Goal: Communication & Community: Answer question/provide support

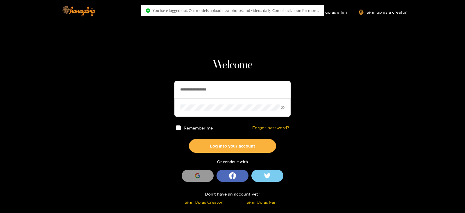
click at [248, 92] on input "**********" at bounding box center [232, 89] width 116 height 17
drag, startPoint x: 0, startPoint y: 0, endPoint x: 248, endPoint y: 92, distance: 264.8
click at [248, 92] on input "**********" at bounding box center [232, 89] width 116 height 17
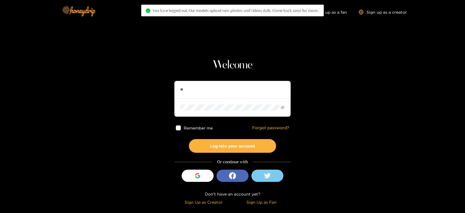
type input "**********"
click at [189, 139] on button "Log into your account" at bounding box center [232, 146] width 87 height 14
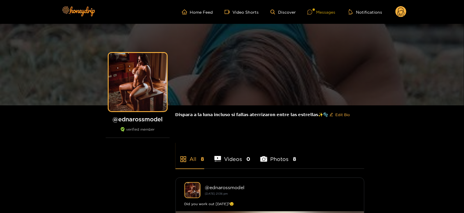
click at [318, 14] on div "Messages" at bounding box center [321, 12] width 28 height 7
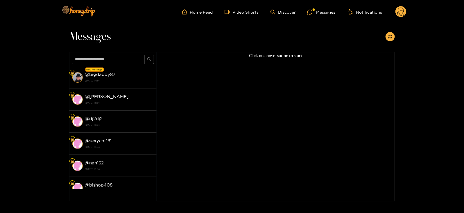
click at [126, 78] on strong "16 September 2025 17:34" at bounding box center [119, 80] width 69 height 5
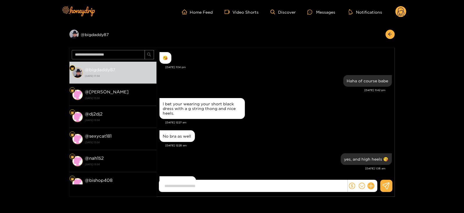
scroll to position [517, 0]
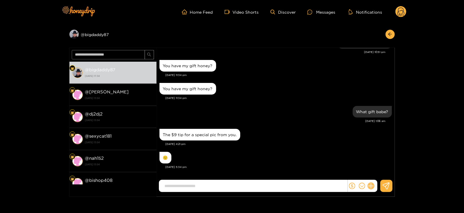
click at [370, 185] on icon at bounding box center [371, 185] width 7 height 7
click at [382, 167] on button at bounding box center [382, 171] width 20 height 13
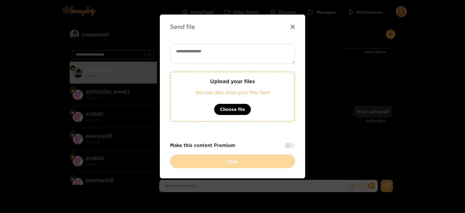
click at [206, 93] on p "You can also drop your files here" at bounding box center [232, 92] width 101 height 7
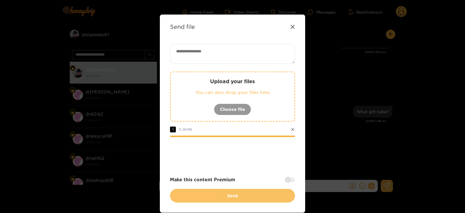
click at [244, 200] on button "Send" at bounding box center [232, 196] width 125 height 14
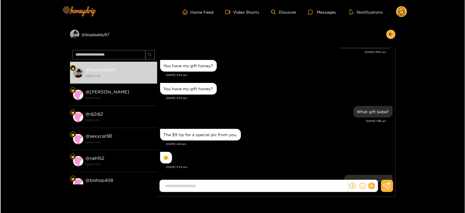
scroll to position [563, 0]
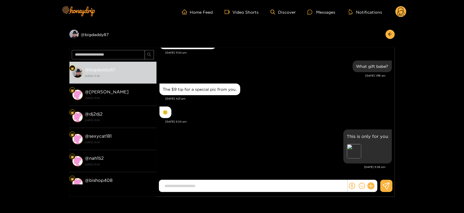
click at [383, 169] on div "This is only for you Preview Sep. 16, 5:38 pm" at bounding box center [276, 150] width 232 height 45
click at [373, 185] on icon at bounding box center [371, 185] width 7 height 7
click at [381, 172] on icon at bounding box center [382, 172] width 6 height 6
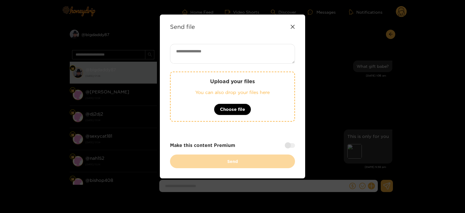
click at [247, 66] on div "Upload your files You can also drop your files here Choose file Make this conte…" at bounding box center [232, 106] width 125 height 124
click at [237, 55] on textarea at bounding box center [232, 54] width 125 height 20
paste textarea "**********"
type textarea "**********"
click at [237, 89] on p "You can also drop your files here" at bounding box center [232, 92] width 101 height 7
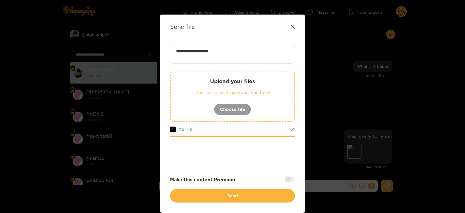
click at [286, 178] on div at bounding box center [290, 179] width 10 height 5
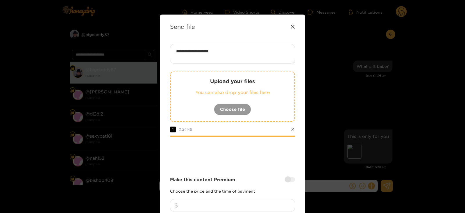
click at [249, 211] on div at bounding box center [232, 208] width 125 height 19
click at [246, 202] on input "number" at bounding box center [232, 205] width 125 height 13
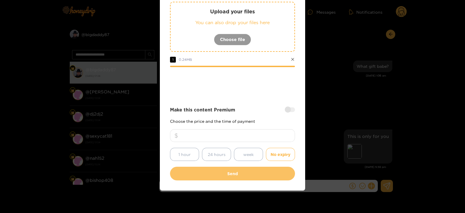
type input "*"
click at [242, 177] on button "Send" at bounding box center [232, 173] width 125 height 14
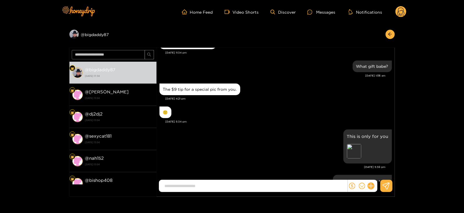
scroll to position [616, 0]
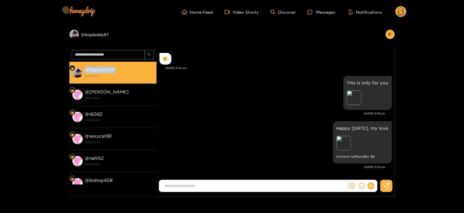
drag, startPoint x: 86, startPoint y: 68, endPoint x: 142, endPoint y: 71, distance: 55.6
click at [142, 71] on div "@ bigdaddy87 16 September 2025 17:34" at bounding box center [119, 72] width 69 height 13
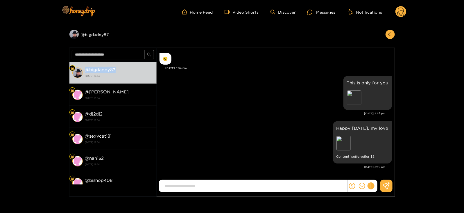
copy strong "@ bigdaddy87"
click at [402, 12] on circle at bounding box center [400, 11] width 11 height 11
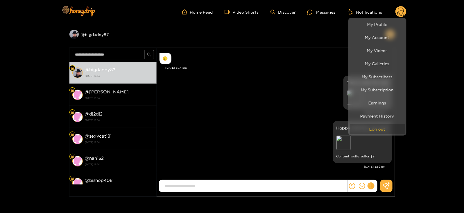
click at [366, 129] on button "Log out" at bounding box center [377, 129] width 55 height 10
